Goal: Information Seeking & Learning: Understand process/instructions

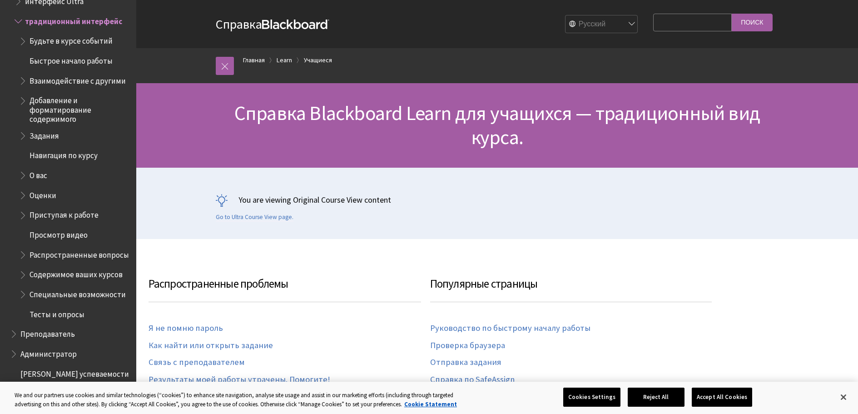
click at [682, 19] on input "Search Query" at bounding box center [692, 23] width 79 height 18
type input "e"
type input "удалить курс"
click at [732, 14] on input "Поиск" at bounding box center [752, 23] width 41 height 18
click at [757, 24] on input "Поиск" at bounding box center [752, 23] width 41 height 18
